Goal: Transaction & Acquisition: Obtain resource

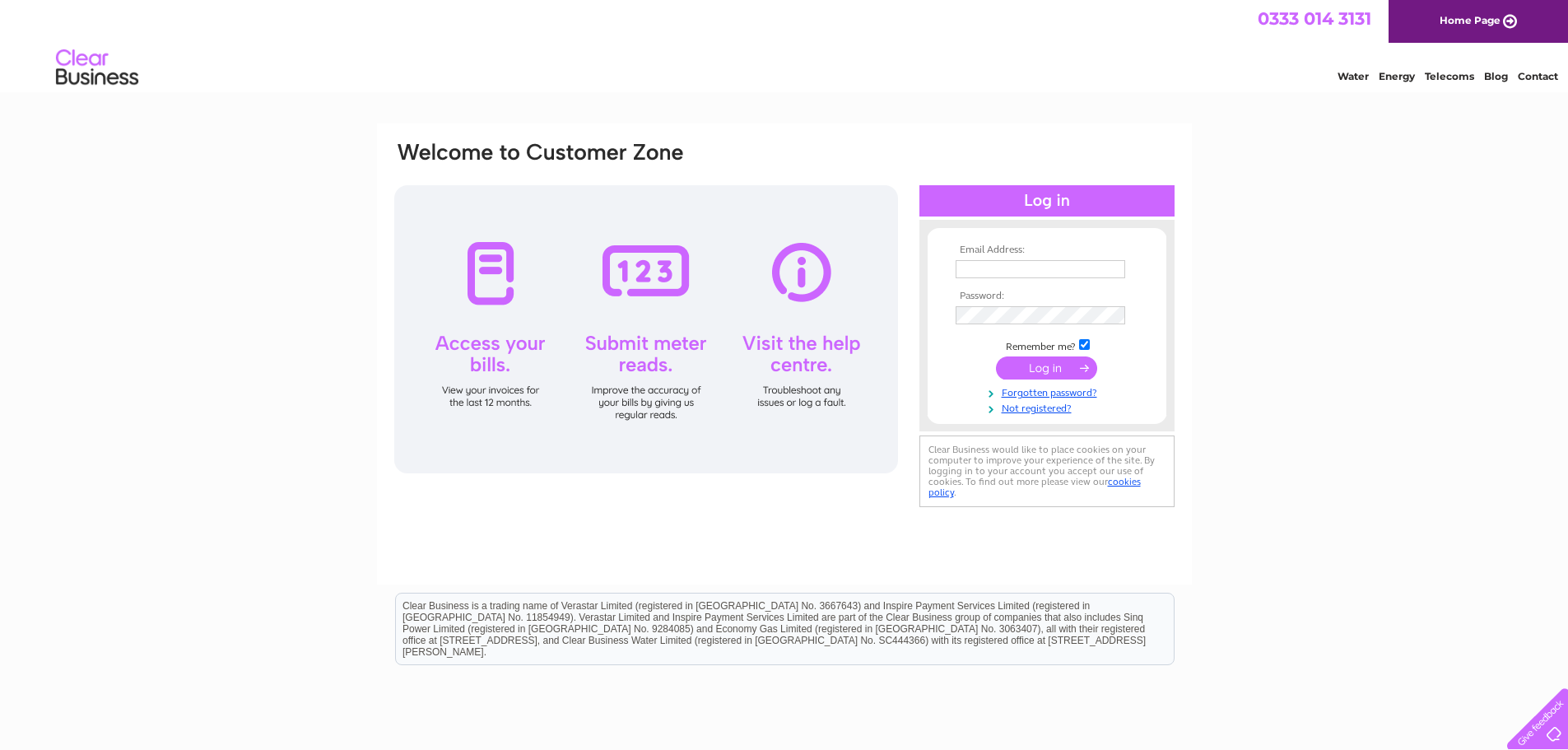
type input "[EMAIL_ADDRESS][DOMAIN_NAME]"
click at [1024, 369] on input "submit" at bounding box center [1047, 368] width 101 height 23
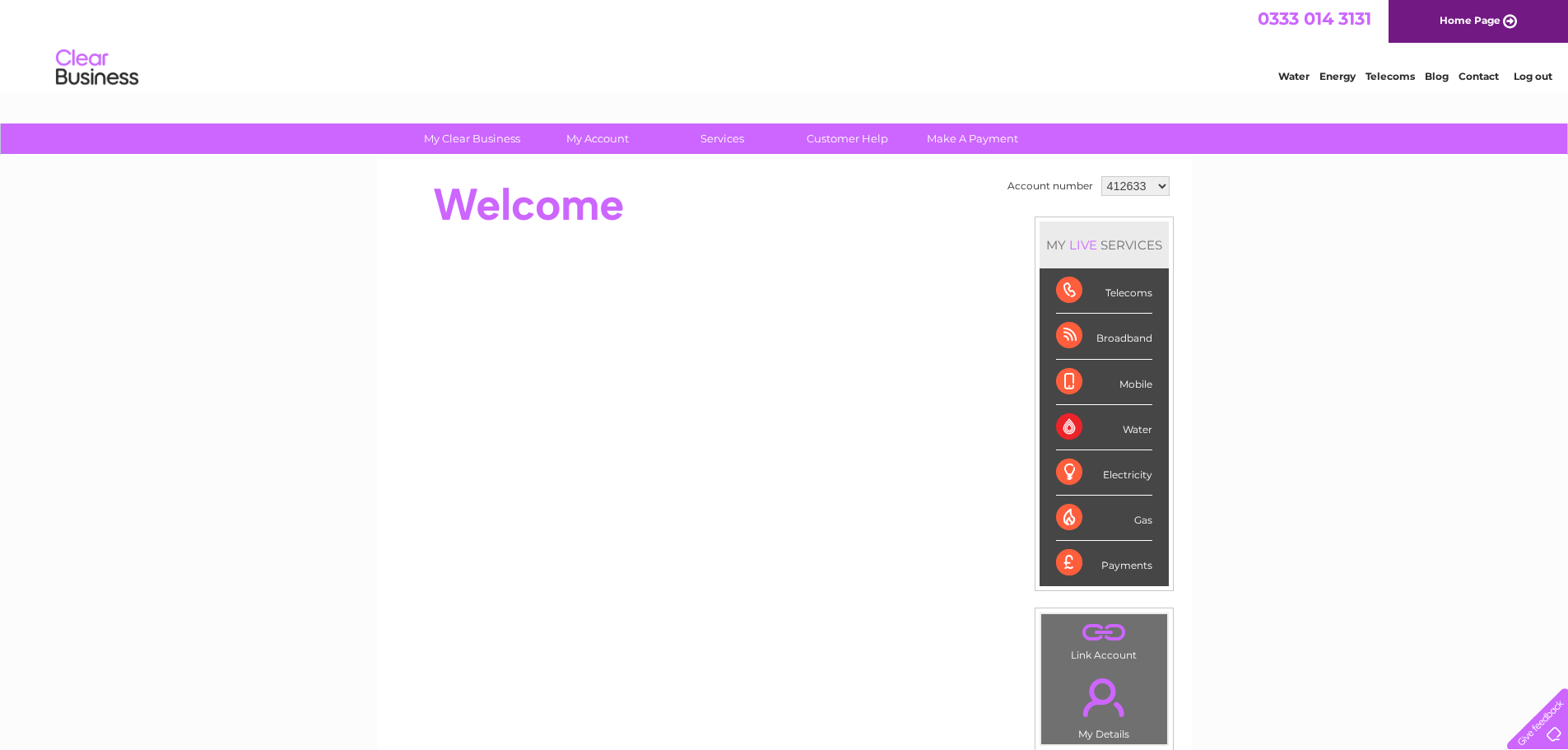
click at [1153, 188] on select "412633 1138029" at bounding box center [1135, 186] width 69 height 20
select select "1138029"
click at [1101, 176] on select "412633 1138029" at bounding box center [1135, 186] width 69 height 20
click at [588, 147] on link "My Account" at bounding box center [597, 138] width 136 height 30
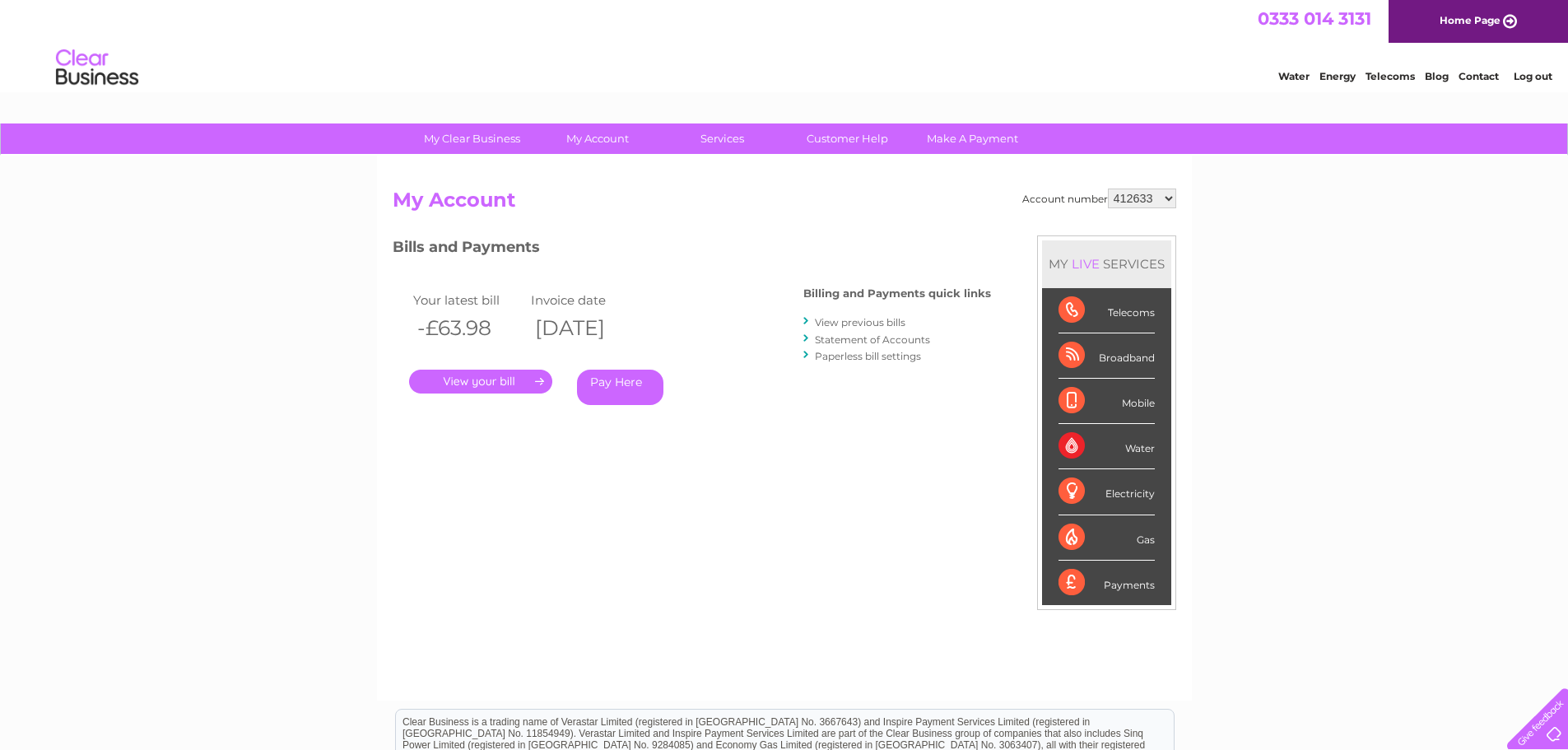
click at [1144, 193] on select "412633 1138029" at bounding box center [1142, 199] width 69 height 20
select select "1138029"
click at [1109, 189] on select "412633 1138029" at bounding box center [1142, 199] width 69 height 20
click at [504, 385] on link "." at bounding box center [480, 381] width 143 height 24
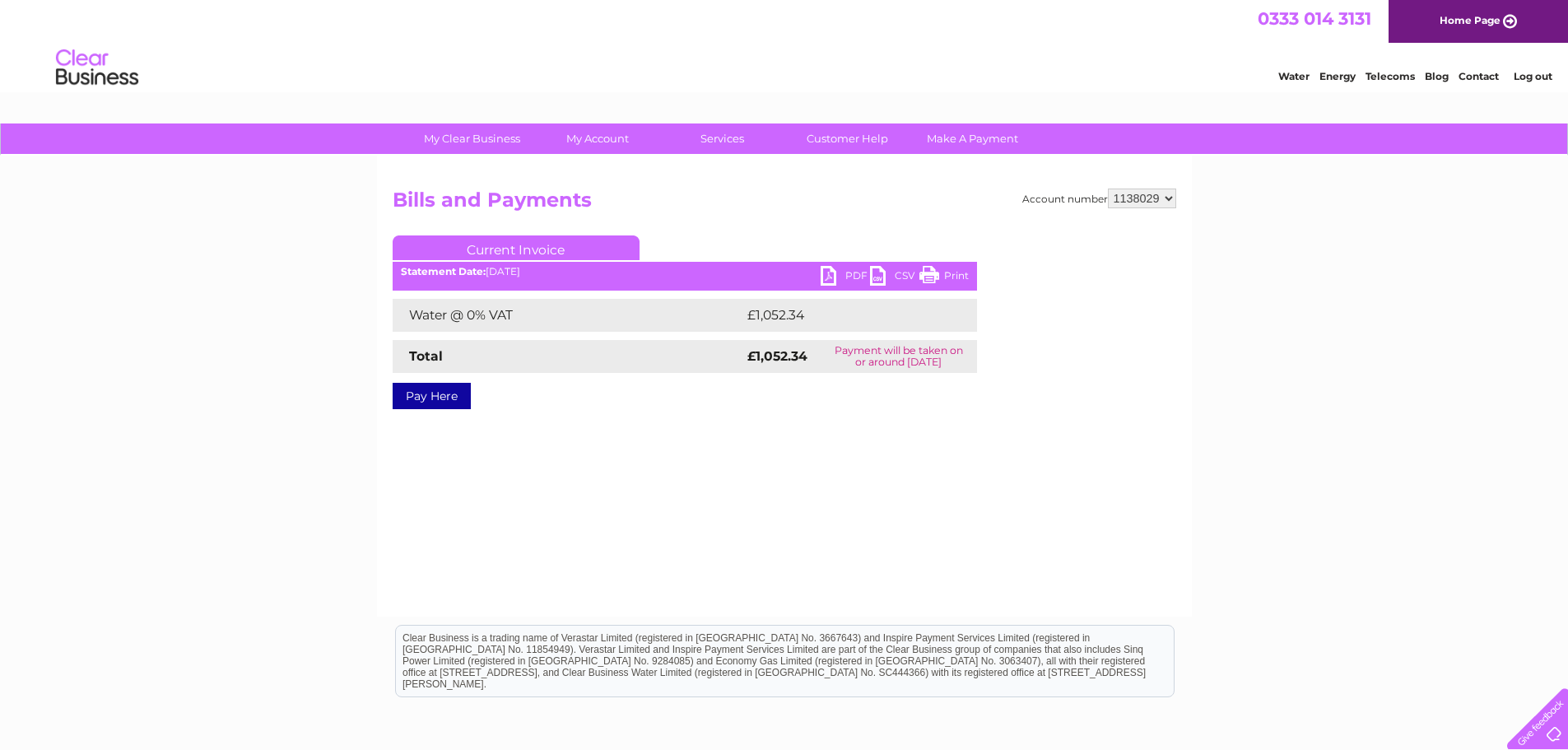
click at [840, 275] on link "PDF" at bounding box center [845, 278] width 49 height 24
